Goal: Task Accomplishment & Management: Complete application form

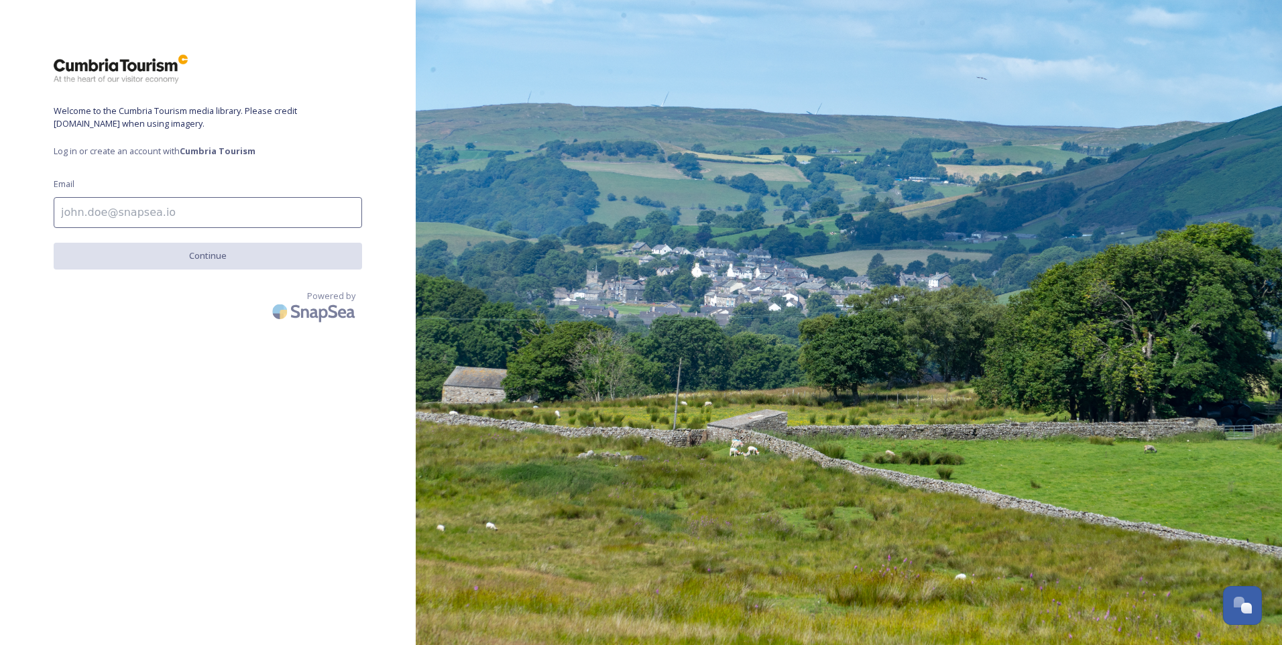
click at [181, 211] on input at bounding box center [208, 212] width 308 height 31
type input "[EMAIL_ADDRESS][DOMAIN_NAME]"
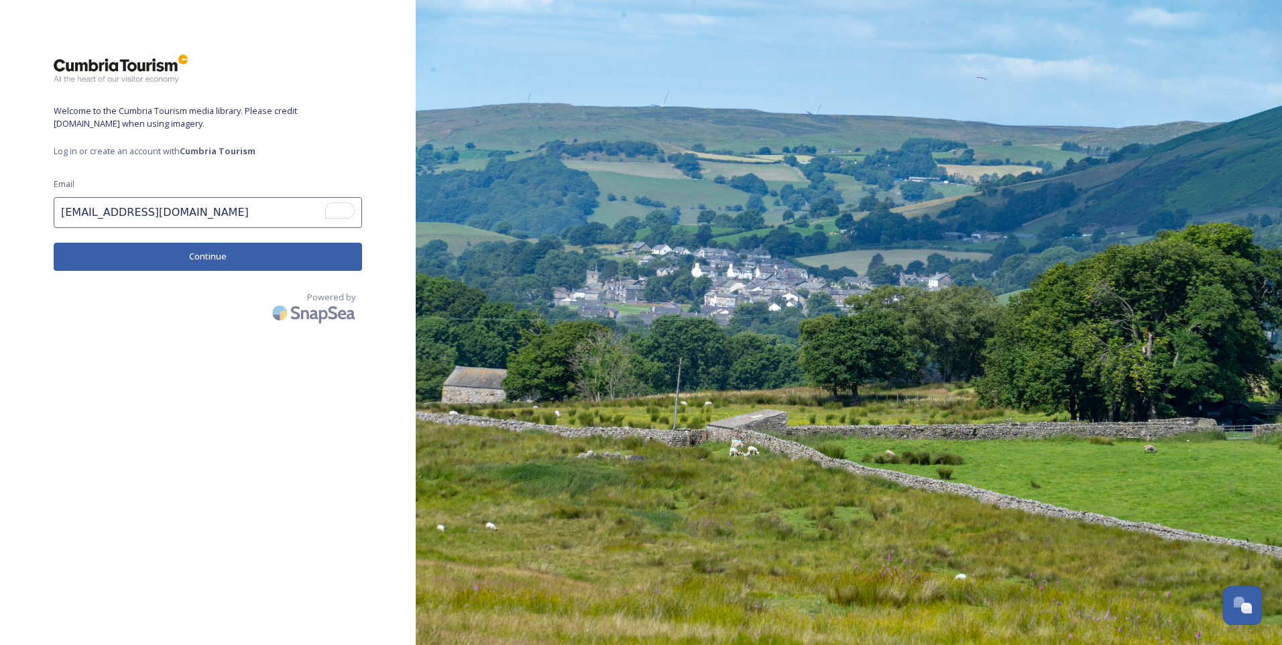
click at [236, 259] on button "Continue" at bounding box center [208, 256] width 308 height 27
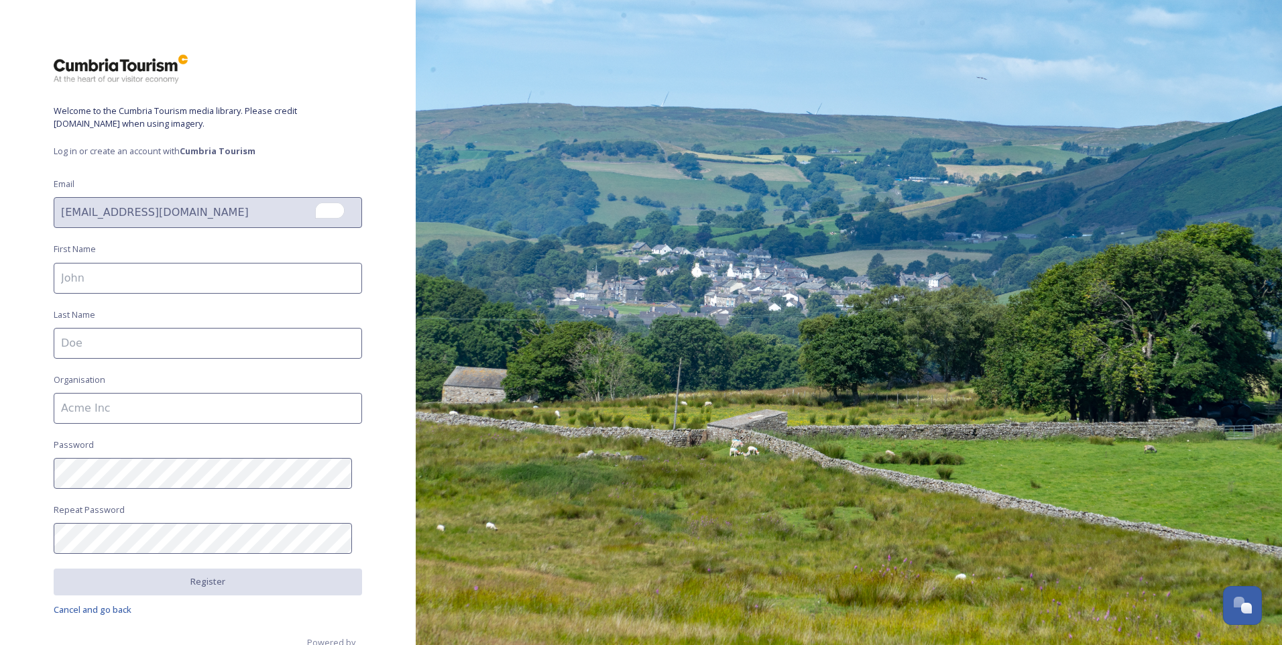
click at [231, 280] on input at bounding box center [208, 278] width 308 height 31
type input "Steph"
type input "[PERSON_NAME]"
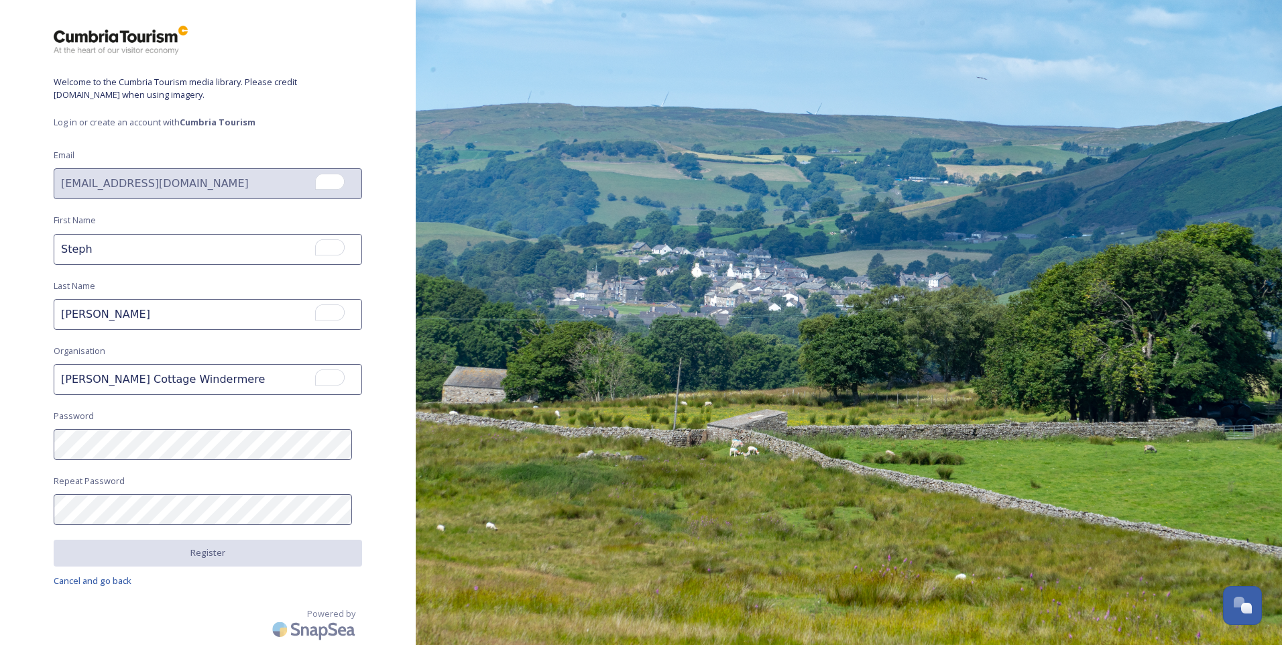
drag, startPoint x: 214, startPoint y: 379, endPoint x: 72, endPoint y: 388, distance: 141.7
click at [6, 388] on div "Welcome to the Cumbria Tourism media library. Please credit [DOMAIN_NAME] when …" at bounding box center [208, 294] width 416 height 538
type input "Homey Retreats Limited"
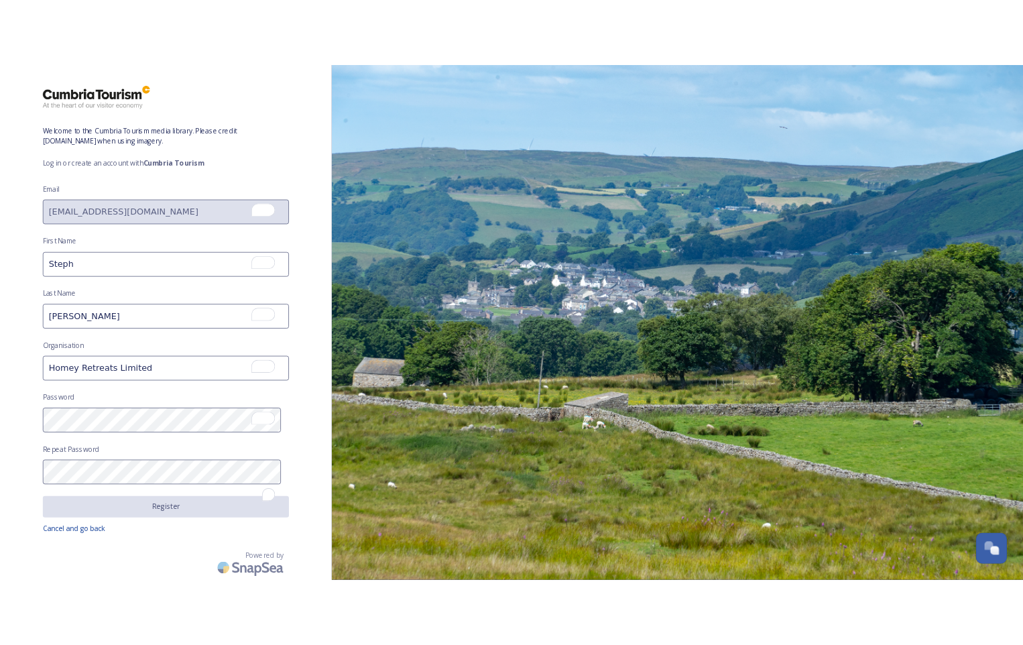
scroll to position [29, 0]
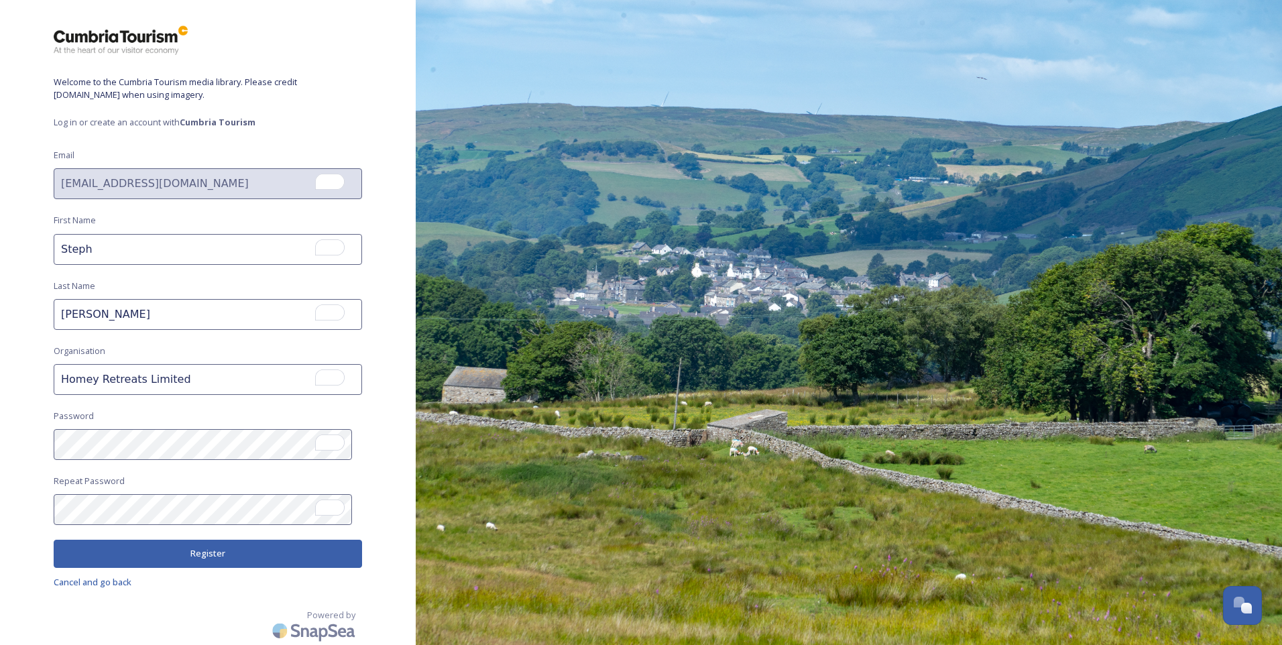
click at [321, 557] on button "Register" at bounding box center [208, 553] width 308 height 27
